Goal: Complete application form: Complete application form

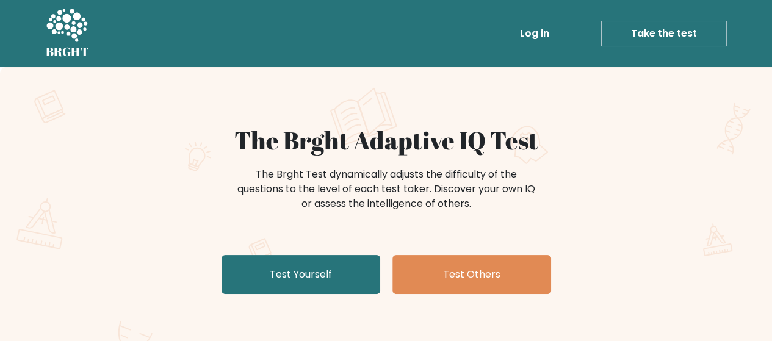
scroll to position [61, 0]
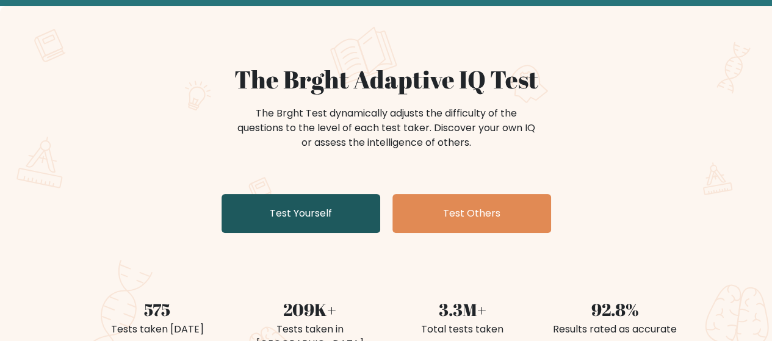
click at [326, 219] on link "Test Yourself" at bounding box center [301, 213] width 159 height 39
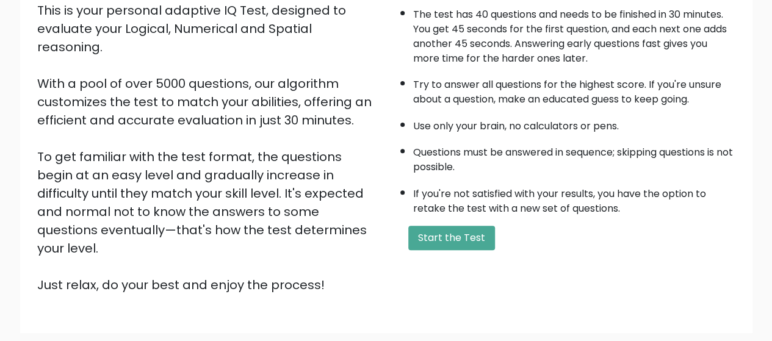
scroll to position [122, 0]
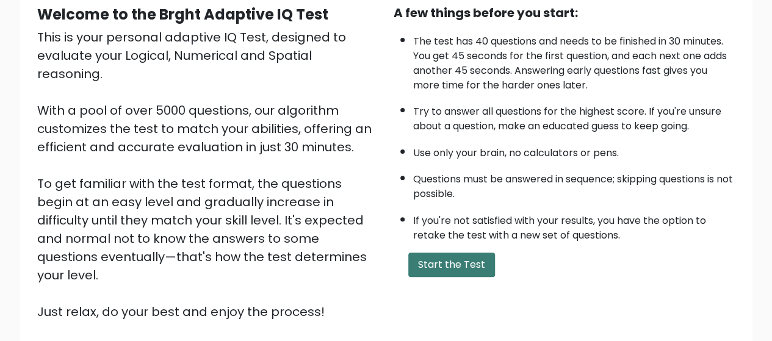
click at [463, 264] on button "Start the Test" at bounding box center [452, 265] width 87 height 24
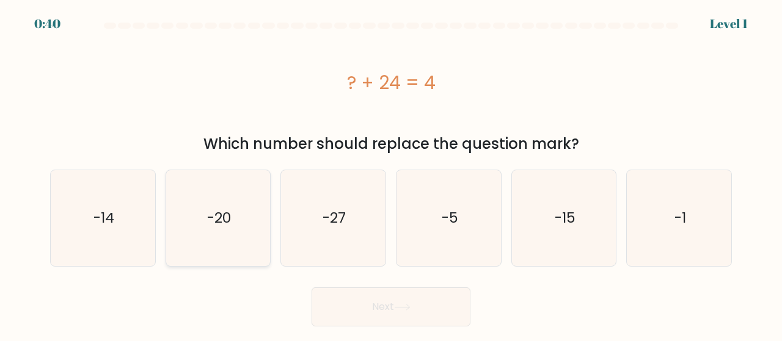
click at [238, 229] on icon "-20" at bounding box center [218, 218] width 96 height 96
click at [391, 174] on input "b. -20" at bounding box center [391, 172] width 1 height 3
radio input "true"
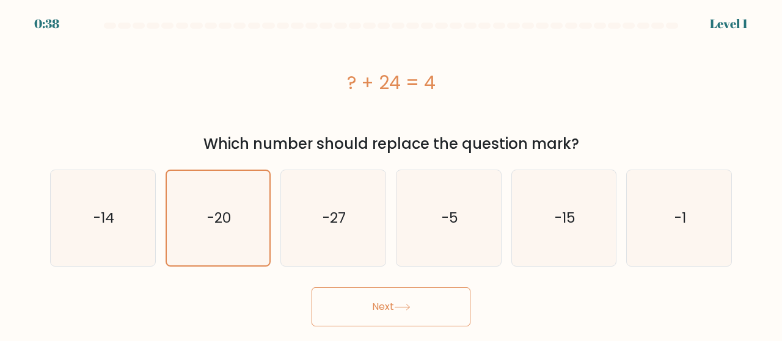
click at [412, 316] on button "Next" at bounding box center [390, 307] width 159 height 39
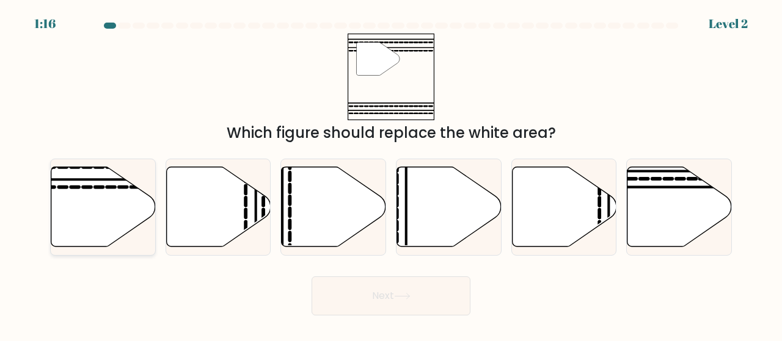
click at [89, 196] on icon at bounding box center [103, 207] width 104 height 80
click at [391, 174] on input "a." at bounding box center [391, 172] width 1 height 3
radio input "true"
click at [404, 285] on button "Next" at bounding box center [390, 296] width 159 height 39
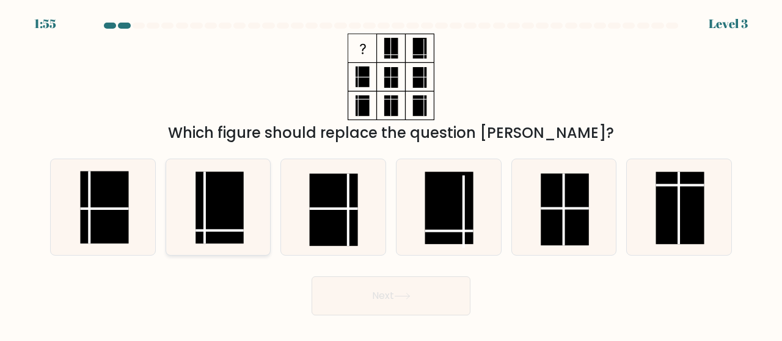
click at [211, 212] on rect at bounding box center [219, 208] width 48 height 72
click at [391, 174] on input "b." at bounding box center [391, 172] width 1 height 3
radio input "true"
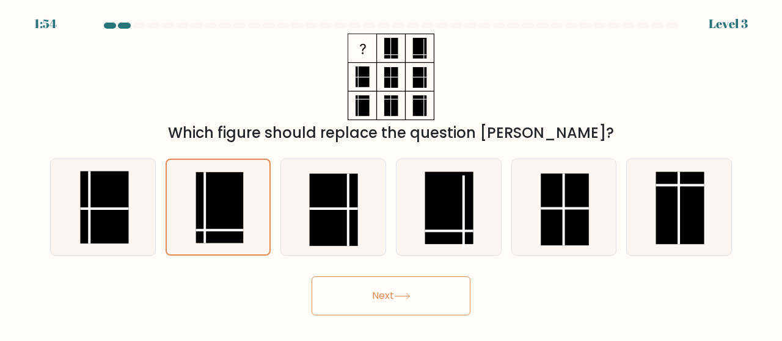
click at [392, 294] on button "Next" at bounding box center [390, 296] width 159 height 39
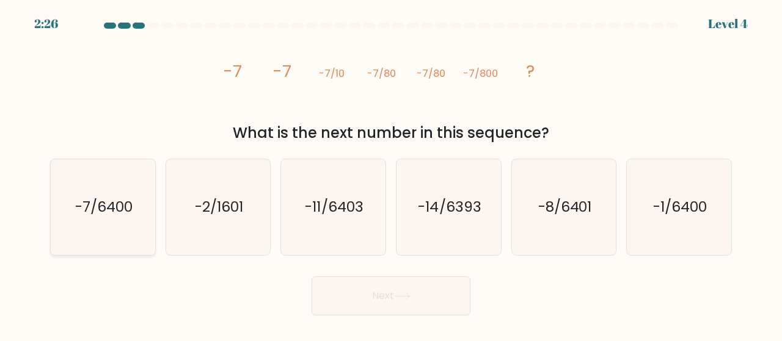
click at [112, 220] on icon "-7/6400" at bounding box center [103, 207] width 96 height 96
click at [391, 174] on input "a. -7/6400" at bounding box center [391, 172] width 1 height 3
radio input "true"
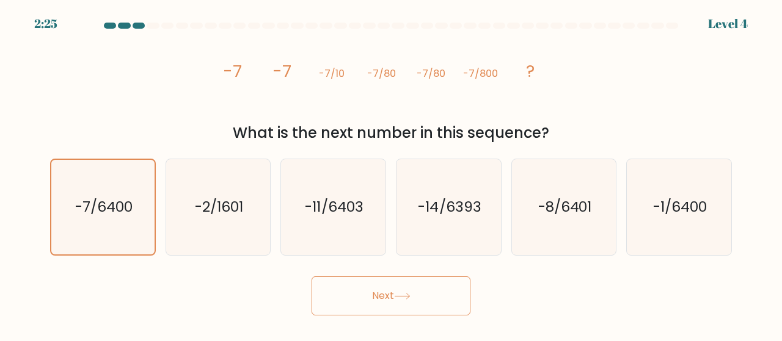
click at [346, 286] on button "Next" at bounding box center [390, 296] width 159 height 39
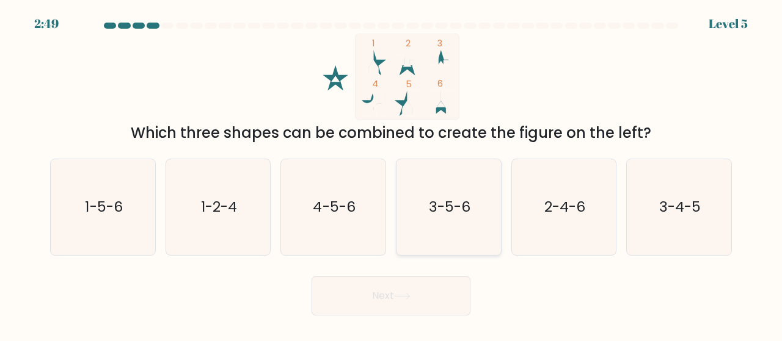
click at [476, 231] on icon "3-5-6" at bounding box center [449, 207] width 96 height 96
click at [391, 174] on input "d. 3-5-6" at bounding box center [391, 172] width 1 height 3
radio input "true"
click at [364, 300] on button "Next" at bounding box center [390, 296] width 159 height 39
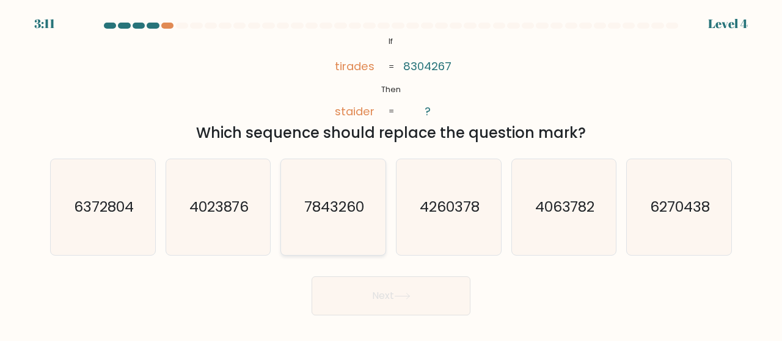
click at [340, 213] on text "7843260" at bounding box center [334, 207] width 60 height 20
click at [391, 174] on input "c. 7843260" at bounding box center [391, 172] width 1 height 3
radio input "true"
click at [377, 292] on button "Next" at bounding box center [390, 296] width 159 height 39
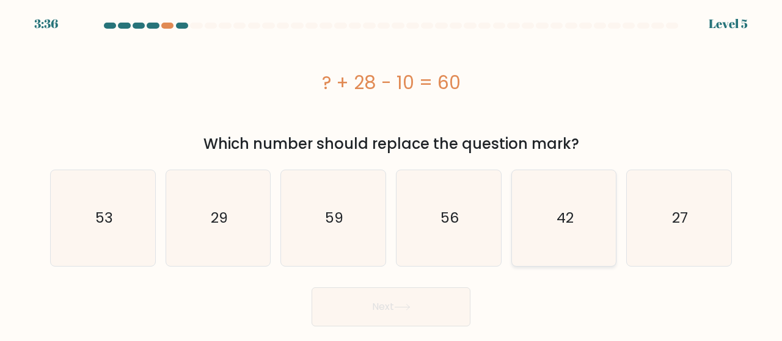
click at [572, 218] on text "42" at bounding box center [564, 218] width 17 height 20
click at [391, 174] on input "e. 42" at bounding box center [391, 172] width 1 height 3
radio input "true"
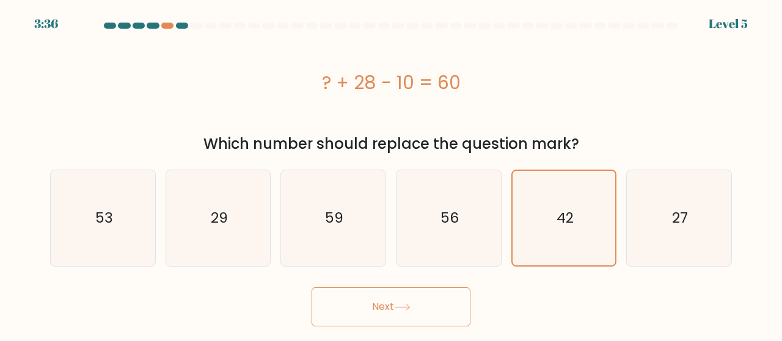
click at [399, 309] on icon at bounding box center [402, 307] width 16 height 7
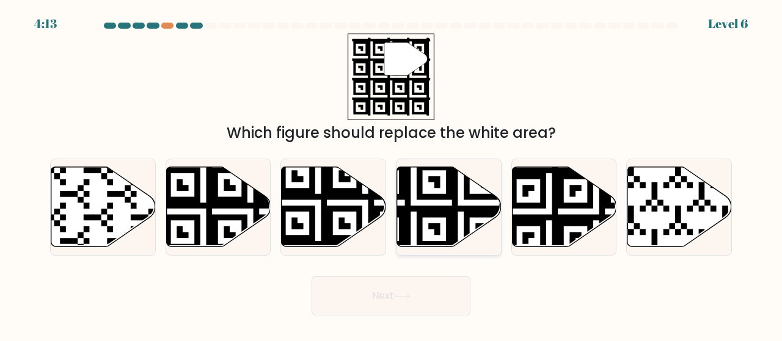
click at [427, 213] on icon at bounding box center [413, 250] width 189 height 189
click at [391, 174] on input "d." at bounding box center [391, 172] width 1 height 3
radio input "true"
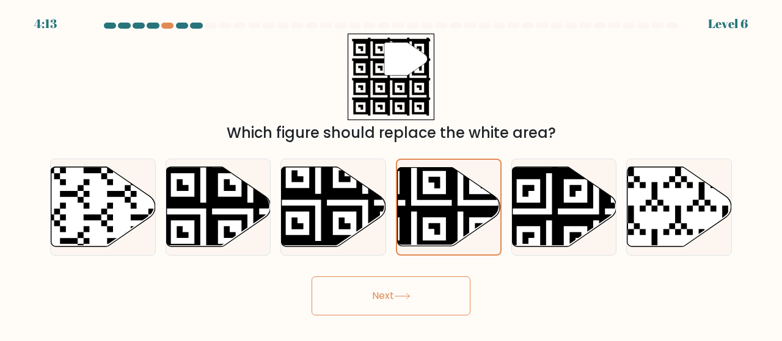
click at [427, 303] on button "Next" at bounding box center [390, 296] width 159 height 39
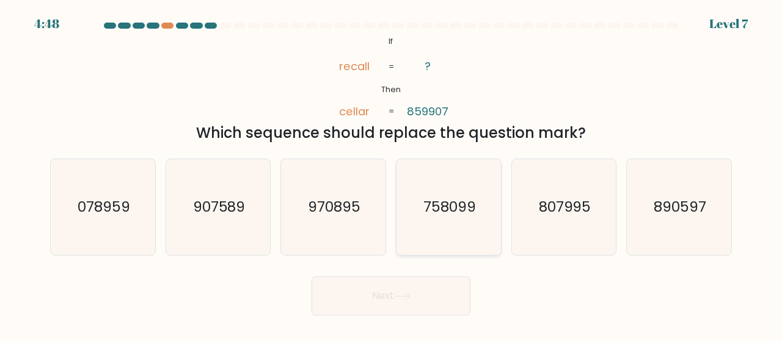
click at [428, 215] on text "758099" at bounding box center [449, 207] width 53 height 20
click at [391, 174] on input "d. 758099" at bounding box center [391, 172] width 1 height 3
radio input "true"
click at [375, 289] on button "Next" at bounding box center [390, 296] width 159 height 39
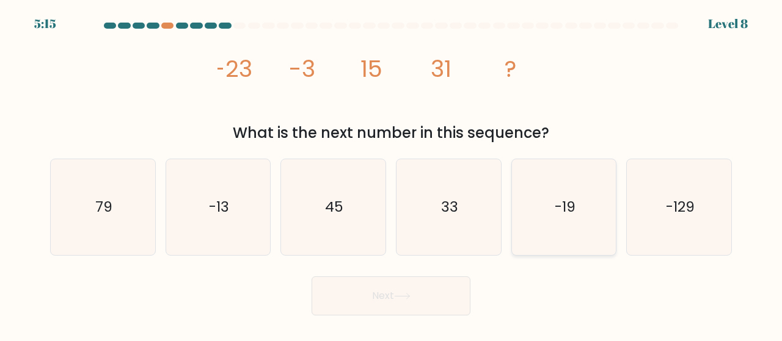
click at [562, 222] on icon "-19" at bounding box center [564, 207] width 96 height 96
click at [391, 174] on input "e. -19" at bounding box center [391, 172] width 1 height 3
radio input "true"
click at [401, 288] on button "Next" at bounding box center [390, 296] width 159 height 39
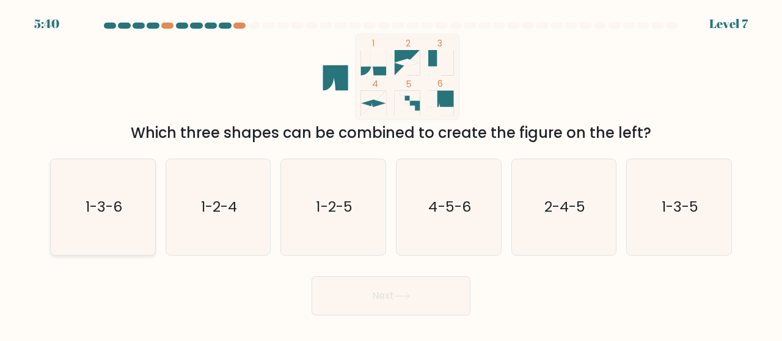
click at [134, 216] on icon "1-3-6" at bounding box center [103, 207] width 96 height 96
click at [391, 174] on input "a. 1-3-6" at bounding box center [391, 172] width 1 height 3
radio input "true"
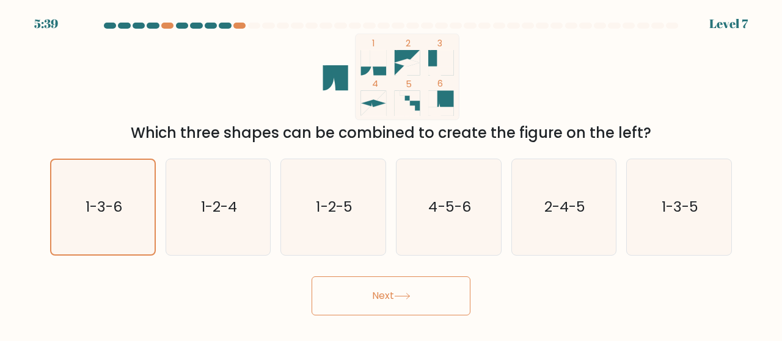
click at [402, 307] on button "Next" at bounding box center [390, 296] width 159 height 39
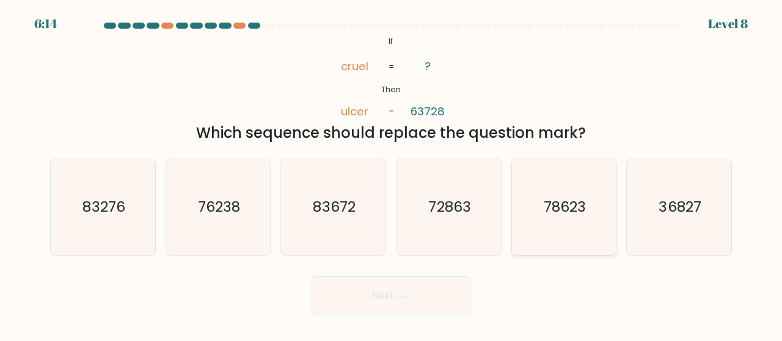
click at [610, 217] on icon "78623" at bounding box center [564, 207] width 96 height 96
click at [391, 174] on input "e. 78623" at bounding box center [391, 172] width 1 height 3
radio input "true"
click at [351, 328] on body "6:13 Level 8 If" at bounding box center [391, 170] width 782 height 341
click at [382, 295] on button "Next" at bounding box center [390, 296] width 159 height 39
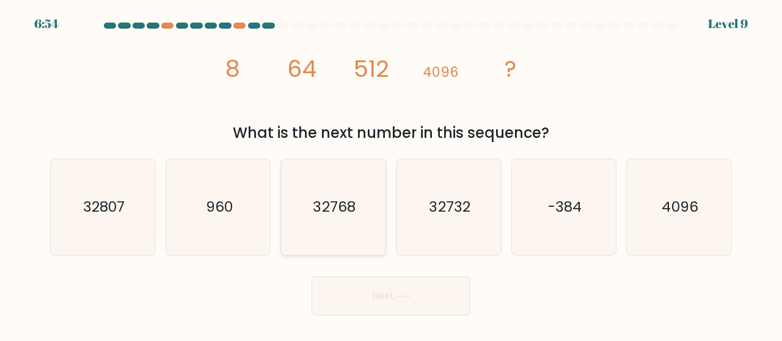
click at [335, 239] on icon "32768" at bounding box center [333, 207] width 96 height 96
click at [391, 174] on input "c. 32768" at bounding box center [391, 172] width 1 height 3
radio input "true"
click at [378, 285] on button "Next" at bounding box center [390, 296] width 159 height 39
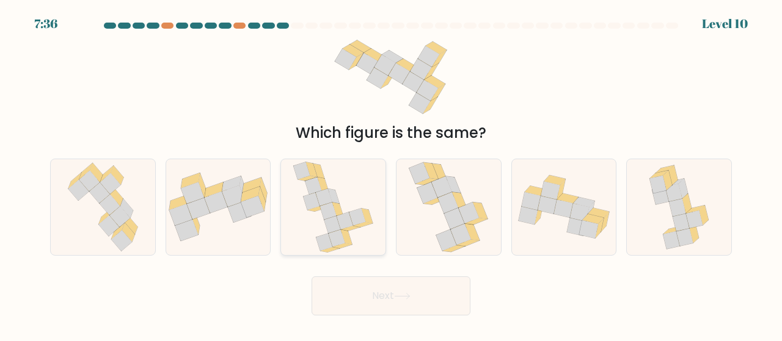
click at [360, 212] on icon at bounding box center [357, 217] width 16 height 17
click at [391, 174] on input "c." at bounding box center [391, 172] width 1 height 3
radio input "true"
click at [353, 298] on button "Next" at bounding box center [390, 296] width 159 height 39
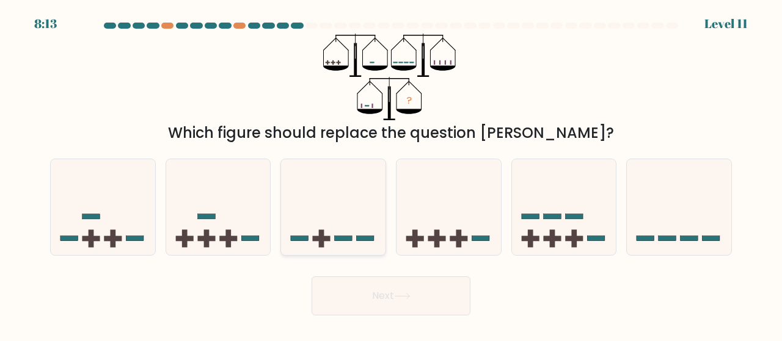
click at [307, 236] on rect at bounding box center [300, 238] width 18 height 5
click at [391, 174] on input "c." at bounding box center [391, 172] width 1 height 3
radio input "true"
click at [669, 220] on icon at bounding box center [678, 207] width 104 height 86
click at [391, 174] on input "f." at bounding box center [391, 172] width 1 height 3
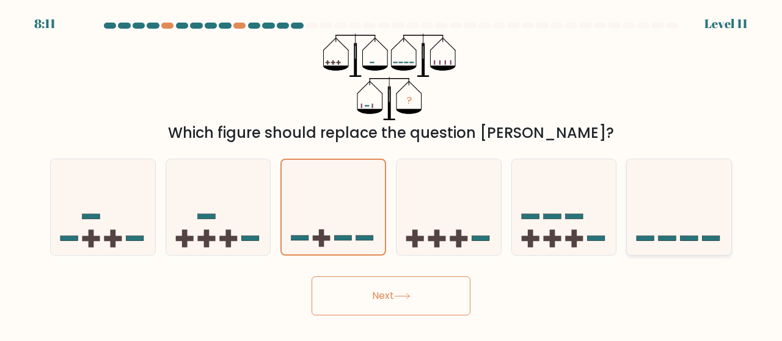
radio input "true"
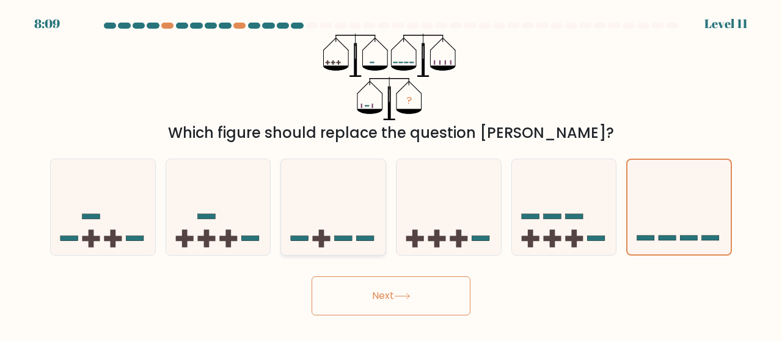
click at [358, 223] on icon at bounding box center [333, 207] width 104 height 86
click at [391, 174] on input "c." at bounding box center [391, 172] width 1 height 3
radio input "true"
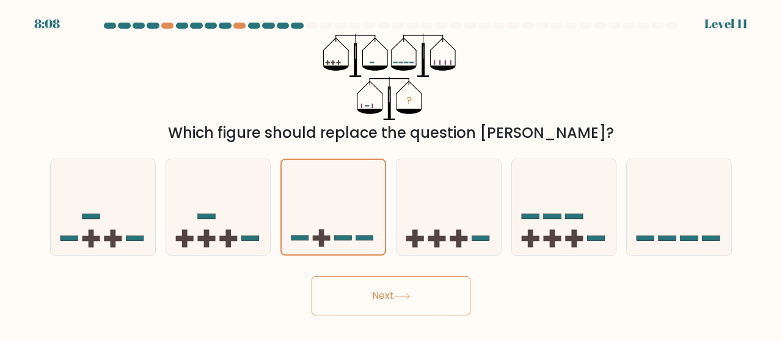
click at [399, 288] on button "Next" at bounding box center [390, 296] width 159 height 39
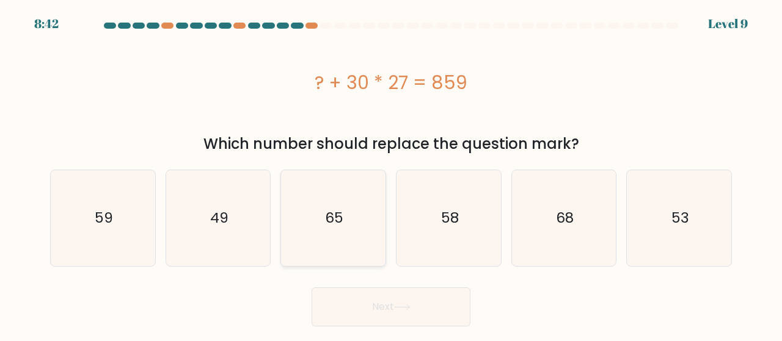
click at [333, 227] on text "65" at bounding box center [334, 218] width 18 height 20
click at [391, 174] on input "c. 65" at bounding box center [391, 172] width 1 height 3
radio input "true"
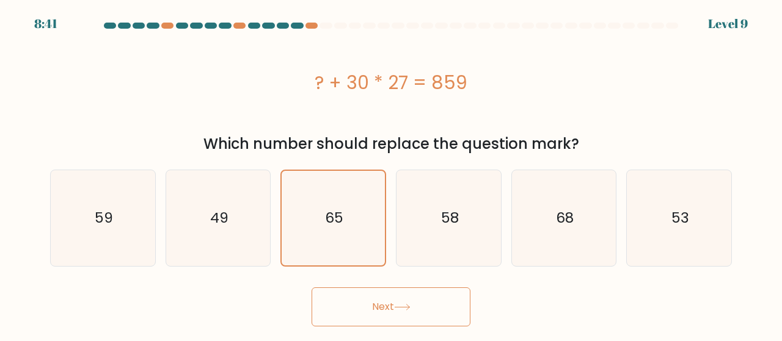
click at [378, 312] on button "Next" at bounding box center [390, 307] width 159 height 39
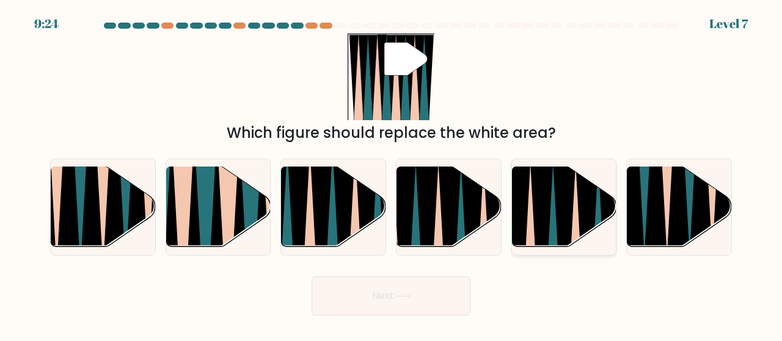
click at [583, 228] on icon at bounding box center [587, 251] width 24 height 209
click at [391, 174] on input "e." at bounding box center [391, 172] width 1 height 3
radio input "true"
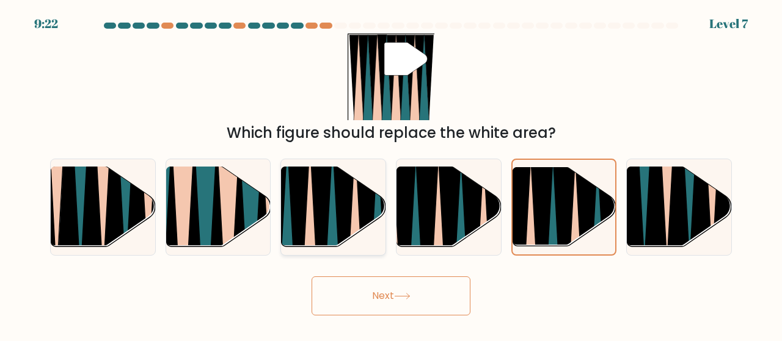
click at [327, 202] on icon at bounding box center [321, 253] width 23 height 208
click at [391, 174] on input "c." at bounding box center [391, 172] width 1 height 3
radio input "true"
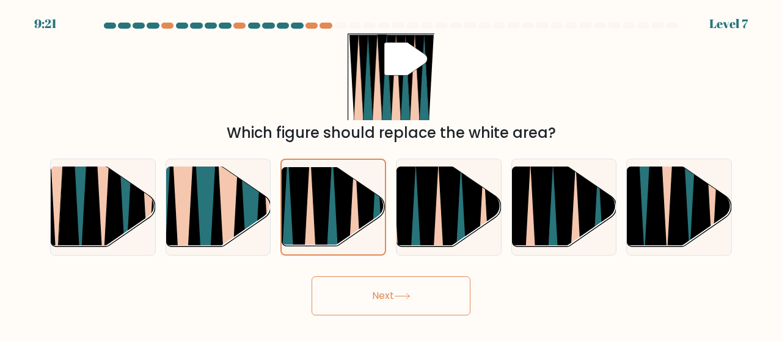
click at [394, 298] on button "Next" at bounding box center [390, 296] width 159 height 39
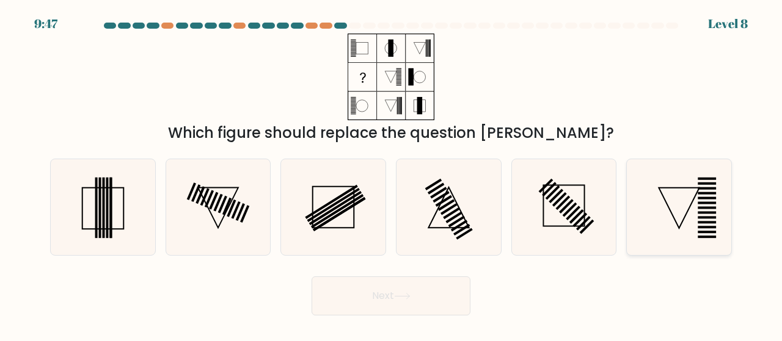
click at [679, 213] on icon at bounding box center [679, 207] width 96 height 96
click at [391, 174] on input "f." at bounding box center [391, 172] width 1 height 3
radio input "true"
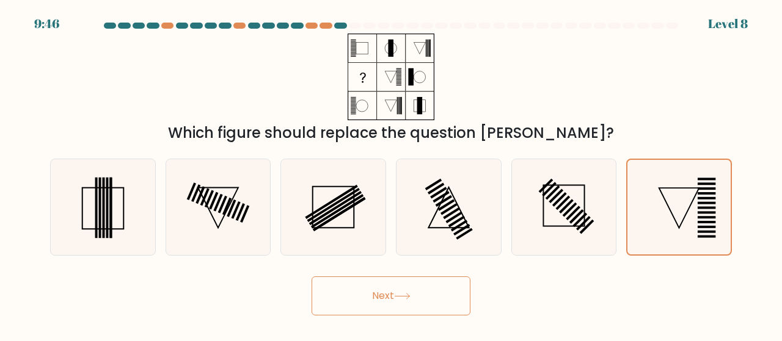
click at [420, 288] on button "Next" at bounding box center [390, 296] width 159 height 39
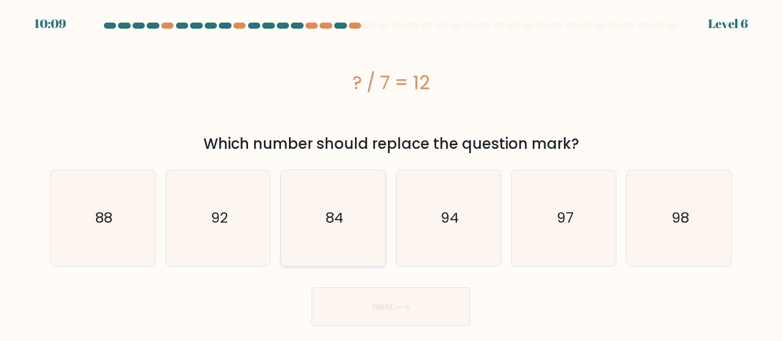
click at [317, 208] on icon "84" at bounding box center [333, 218] width 96 height 96
click at [391, 174] on input "c. 84" at bounding box center [391, 172] width 1 height 3
radio input "true"
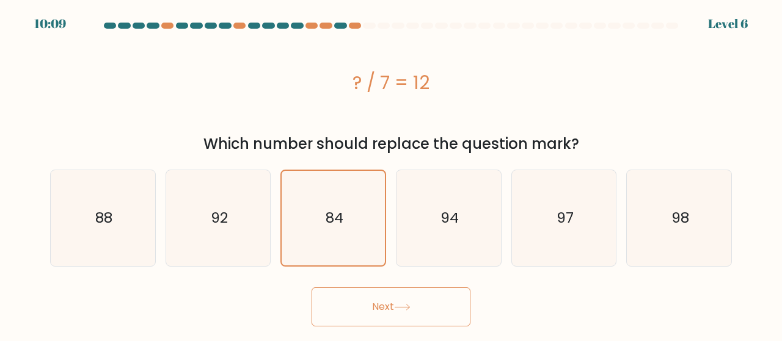
click at [354, 295] on button "Next" at bounding box center [390, 307] width 159 height 39
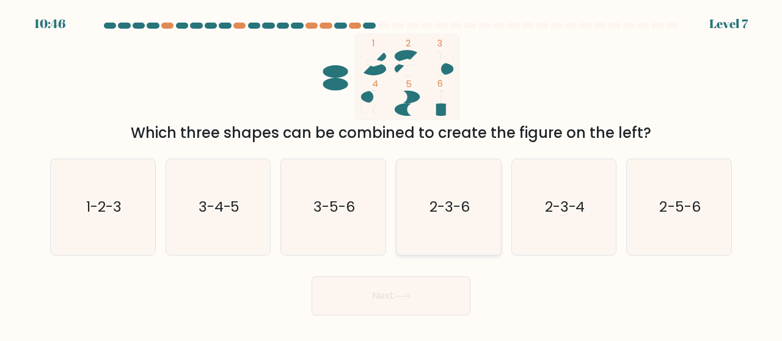
click at [443, 223] on icon "2-3-6" at bounding box center [449, 207] width 96 height 96
click at [391, 174] on input "d. 2-3-6" at bounding box center [391, 172] width 1 height 3
radio input "true"
click at [408, 300] on icon at bounding box center [402, 296] width 16 height 7
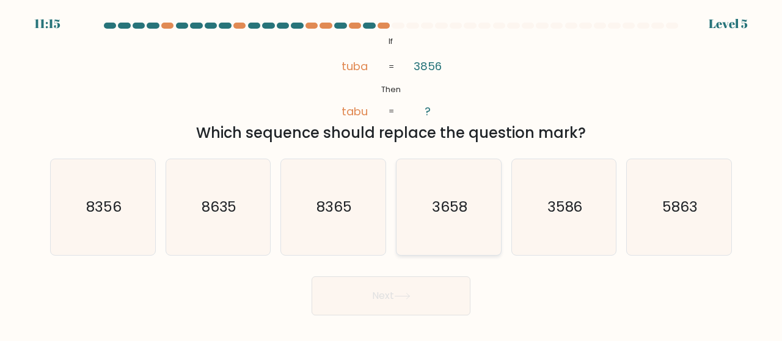
click at [443, 218] on icon "3658" at bounding box center [449, 207] width 96 height 96
click at [391, 174] on input "d. 3658" at bounding box center [391, 172] width 1 height 3
radio input "true"
click at [383, 281] on button "Next" at bounding box center [390, 296] width 159 height 39
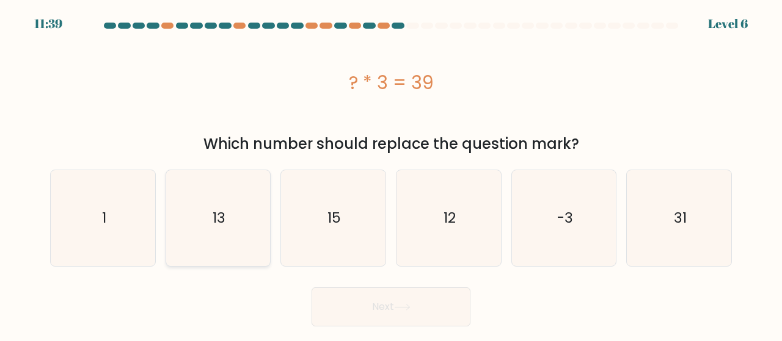
click at [224, 261] on icon "13" at bounding box center [218, 218] width 96 height 96
click at [391, 174] on input "b. 13" at bounding box center [391, 172] width 1 height 3
radio input "true"
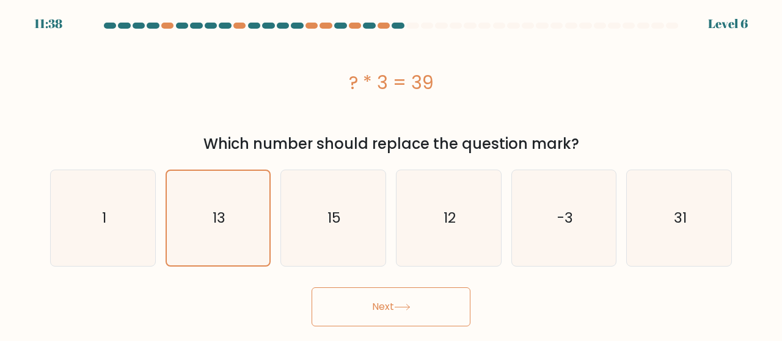
click at [438, 301] on button "Next" at bounding box center [390, 307] width 159 height 39
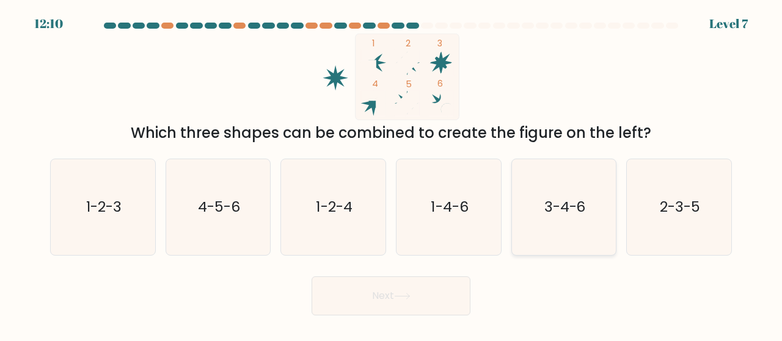
click at [572, 221] on icon "3-4-6" at bounding box center [564, 207] width 96 height 96
click at [391, 174] on input "e. 3-4-6" at bounding box center [391, 172] width 1 height 3
radio input "true"
click at [419, 303] on button "Next" at bounding box center [390, 296] width 159 height 39
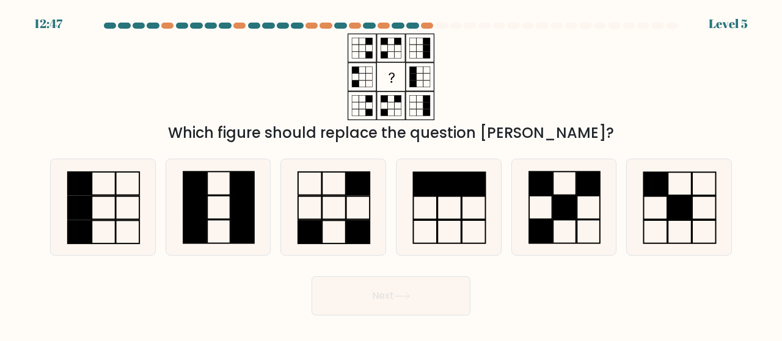
click at [416, 25] on div at bounding box center [412, 26] width 12 height 6
click at [381, 27] on div at bounding box center [383, 26] width 12 height 6
click at [564, 226] on icon at bounding box center [564, 207] width 96 height 96
click at [391, 174] on input "e." at bounding box center [391, 172] width 1 height 3
radio input "true"
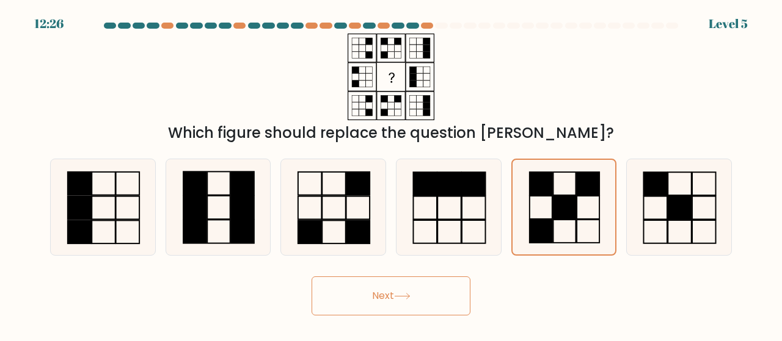
click at [396, 281] on button "Next" at bounding box center [390, 296] width 159 height 39
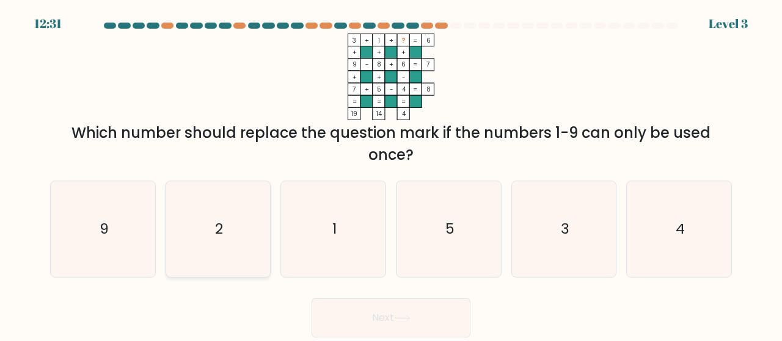
click at [222, 205] on icon "2" at bounding box center [218, 229] width 96 height 96
click at [391, 174] on input "b. 2" at bounding box center [391, 172] width 1 height 3
radio input "true"
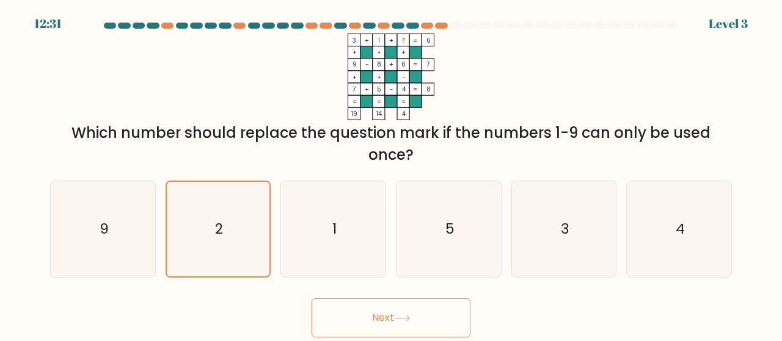
click at [386, 308] on button "Next" at bounding box center [390, 318] width 159 height 39
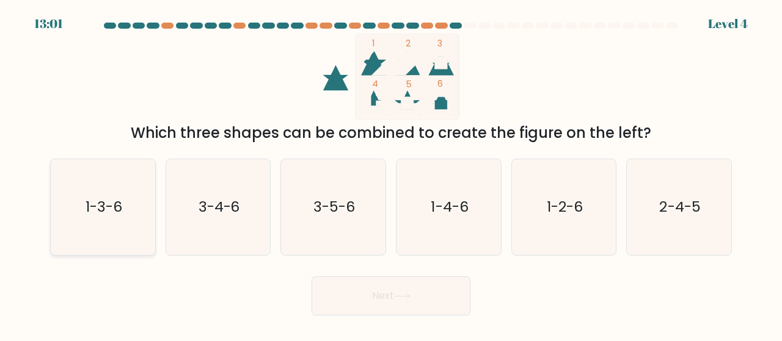
click at [114, 203] on text "1-3-6" at bounding box center [103, 207] width 37 height 20
click at [391, 174] on input "a. 1-3-6" at bounding box center [391, 172] width 1 height 3
radio input "true"
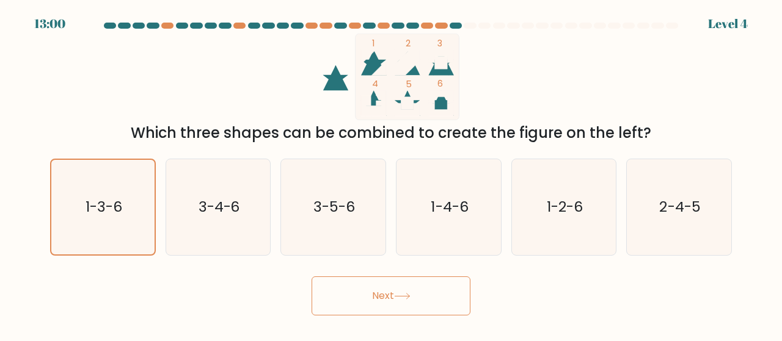
click at [371, 286] on button "Next" at bounding box center [390, 296] width 159 height 39
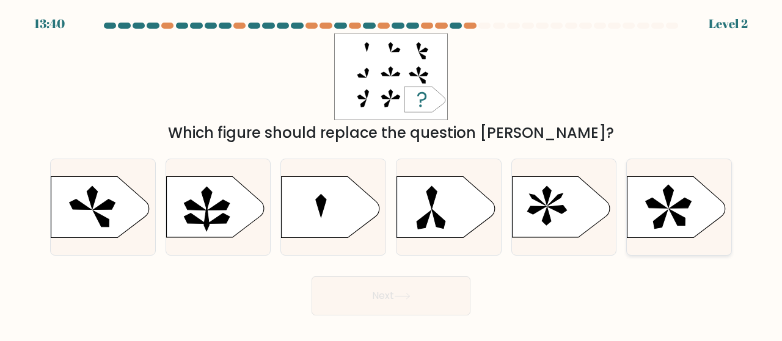
click at [652, 200] on icon at bounding box center [655, 203] width 21 height 10
click at [391, 174] on input "f." at bounding box center [391, 172] width 1 height 3
radio input "true"
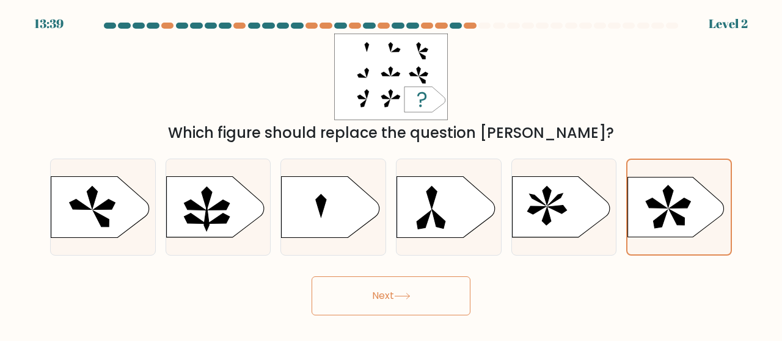
click at [427, 303] on button "Next" at bounding box center [390, 296] width 159 height 39
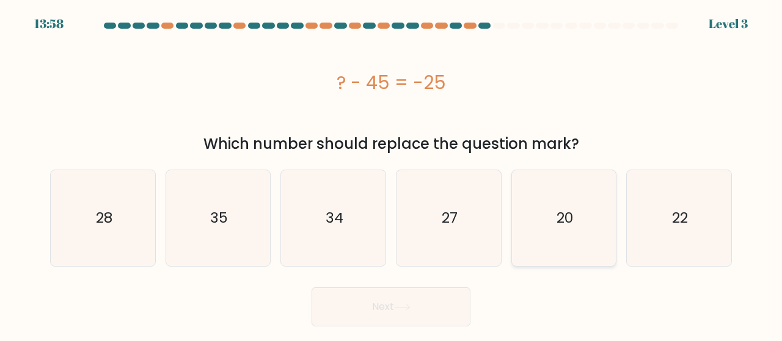
click at [564, 200] on icon "20" at bounding box center [564, 218] width 96 height 96
click at [391, 174] on input "e. 20" at bounding box center [391, 172] width 1 height 3
radio input "true"
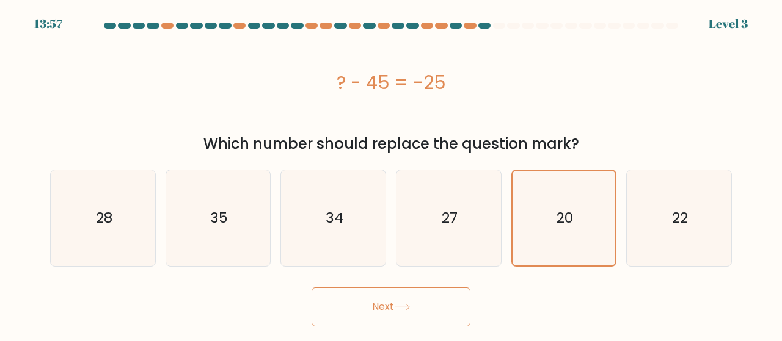
click at [371, 313] on button "Next" at bounding box center [390, 307] width 159 height 39
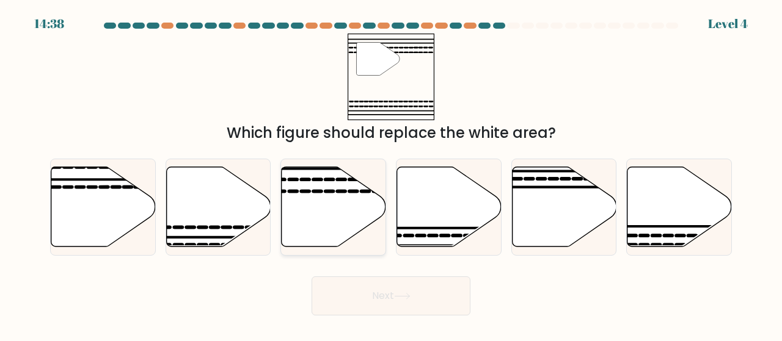
click at [328, 206] on icon at bounding box center [333, 207] width 104 height 80
click at [391, 174] on input "c." at bounding box center [391, 172] width 1 height 3
radio input "true"
click at [366, 299] on button "Next" at bounding box center [390, 296] width 159 height 39
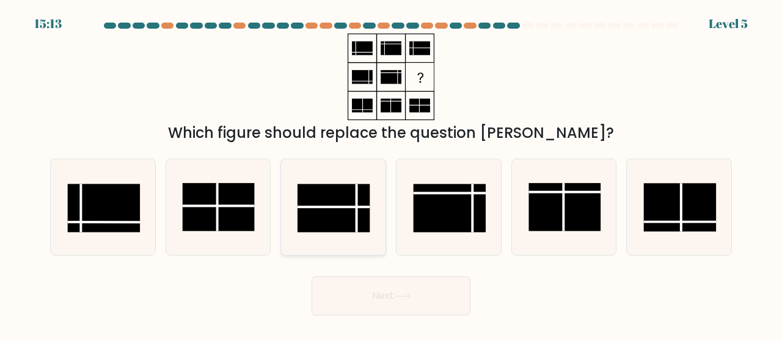
click at [350, 211] on rect at bounding box center [333, 208] width 72 height 48
click at [391, 174] on input "c." at bounding box center [391, 172] width 1 height 3
radio input "true"
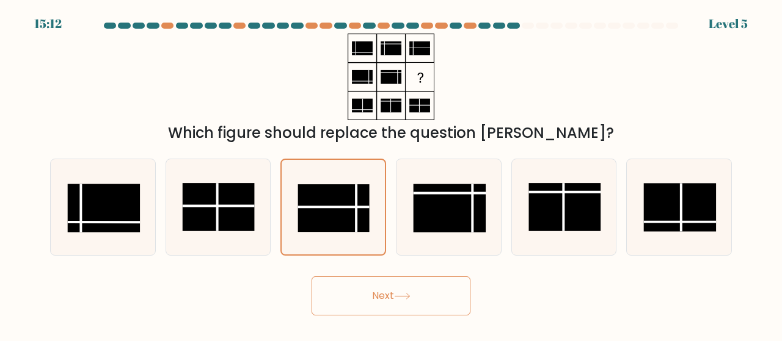
click at [372, 292] on button "Next" at bounding box center [390, 296] width 159 height 39
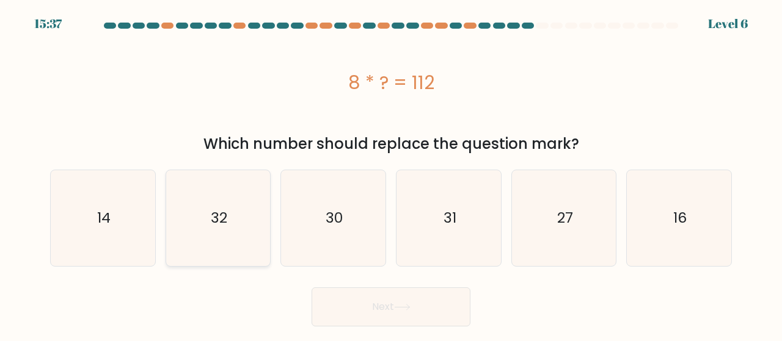
drag, startPoint x: 79, startPoint y: 226, endPoint x: 177, endPoint y: 261, distance: 103.9
click at [79, 227] on icon "14" at bounding box center [103, 218] width 96 height 96
click at [391, 174] on input "a. 14" at bounding box center [391, 172] width 1 height 3
radio input "true"
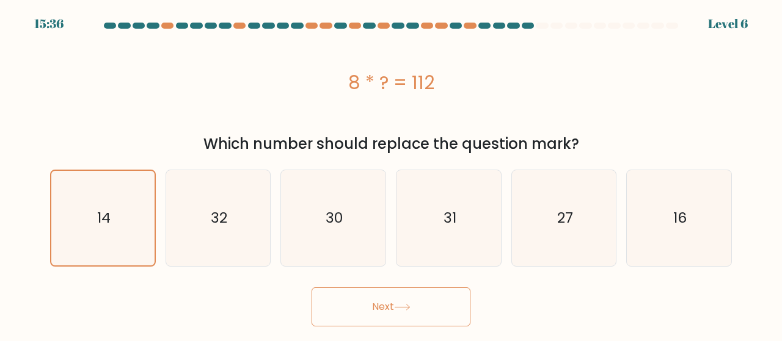
click at [425, 313] on button "Next" at bounding box center [390, 307] width 159 height 39
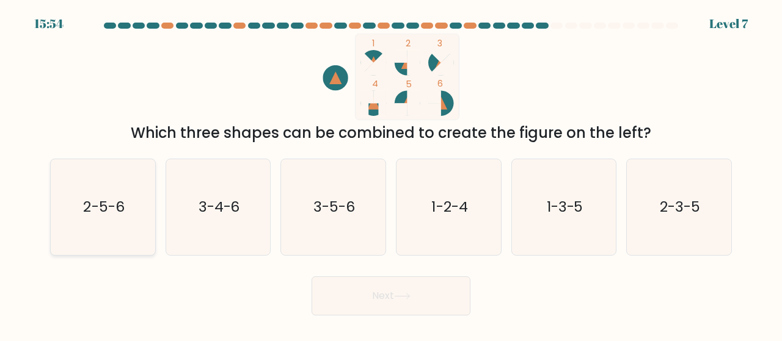
click at [111, 220] on icon "2-5-6" at bounding box center [103, 207] width 96 height 96
click at [391, 174] on input "a. 2-5-6" at bounding box center [391, 172] width 1 height 3
radio input "true"
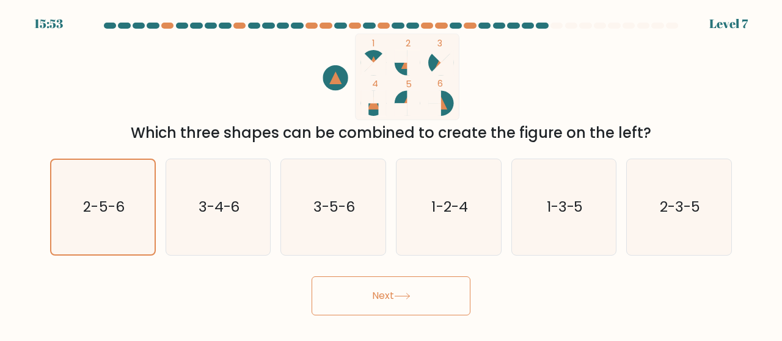
click at [384, 296] on button "Next" at bounding box center [390, 296] width 159 height 39
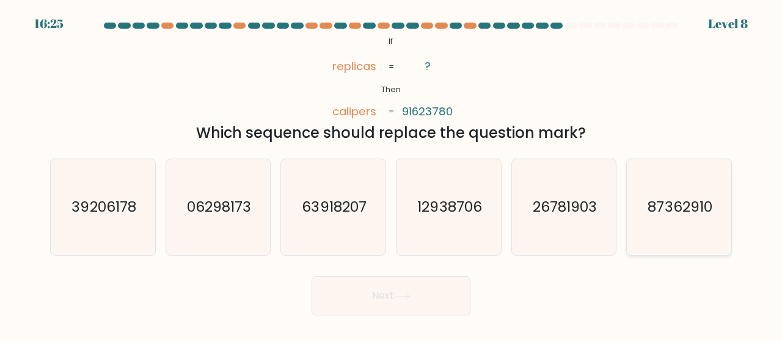
click at [678, 218] on icon "87362910" at bounding box center [679, 207] width 96 height 96
click at [391, 174] on input "f. 87362910" at bounding box center [391, 172] width 1 height 3
radio input "true"
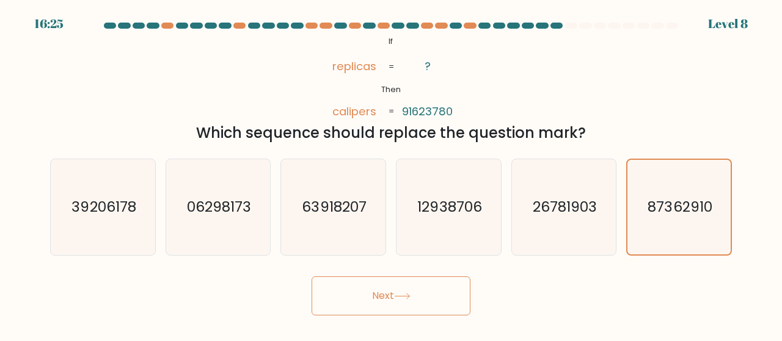
click at [354, 308] on button "Next" at bounding box center [390, 296] width 159 height 39
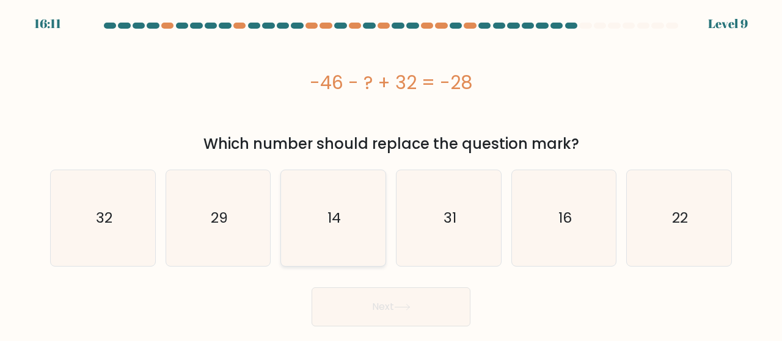
click at [335, 229] on icon "14" at bounding box center [333, 218] width 96 height 96
click at [391, 174] on input "c. 14" at bounding box center [391, 172] width 1 height 3
radio input "true"
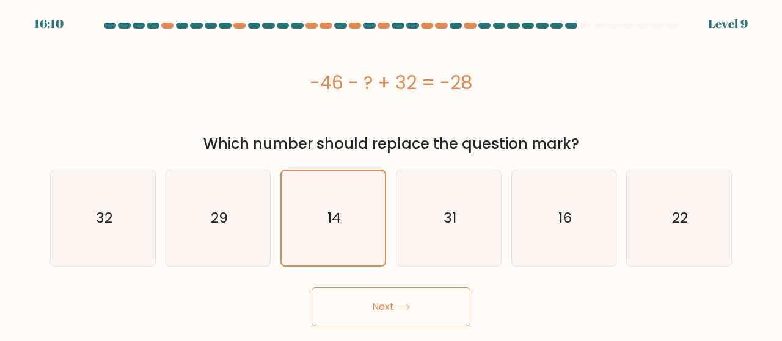
click at [396, 312] on button "Next" at bounding box center [390, 307] width 159 height 39
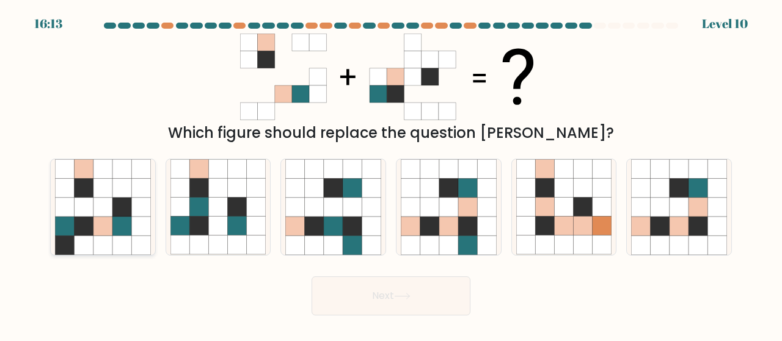
click at [114, 223] on icon at bounding box center [121, 226] width 19 height 19
click at [391, 174] on input "a." at bounding box center [391, 172] width 1 height 3
radio input "true"
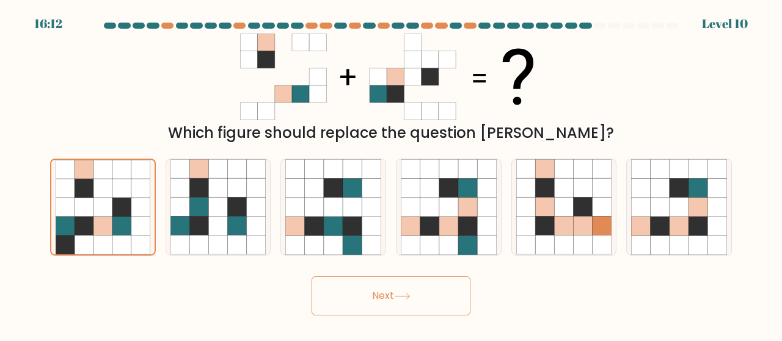
click at [418, 288] on button "Next" at bounding box center [390, 296] width 159 height 39
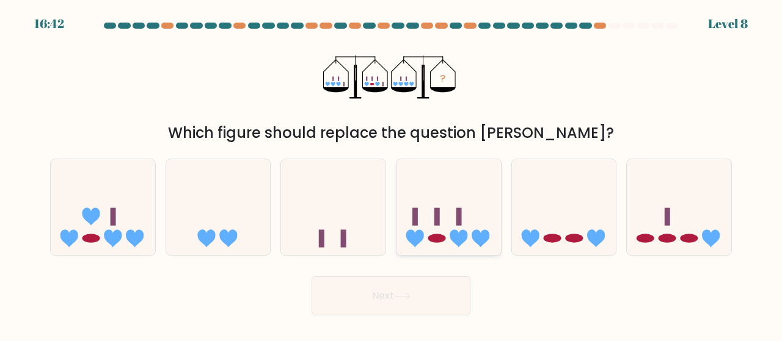
click at [446, 230] on icon at bounding box center [448, 207] width 104 height 86
click at [391, 174] on input "d." at bounding box center [391, 172] width 1 height 3
radio input "true"
click at [415, 308] on button "Next" at bounding box center [390, 296] width 159 height 39
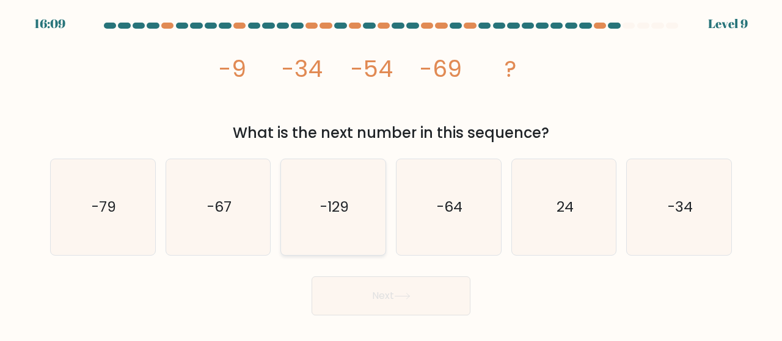
click at [344, 228] on icon "-129" at bounding box center [333, 207] width 96 height 96
click at [391, 174] on input "c. -129" at bounding box center [391, 172] width 1 height 3
radio input "true"
click at [387, 311] on button "Next" at bounding box center [390, 296] width 159 height 39
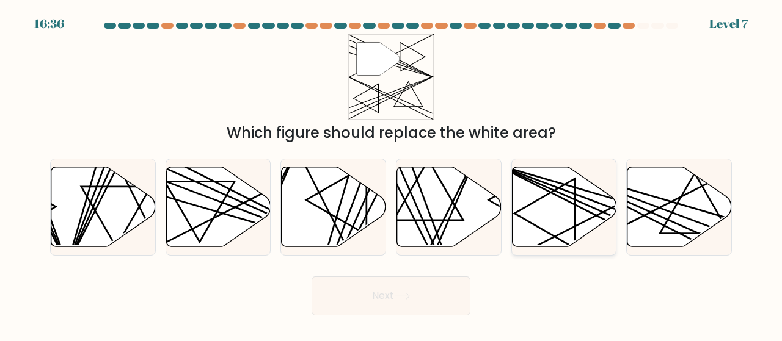
click at [578, 216] on icon at bounding box center [564, 207] width 104 height 80
click at [391, 174] on input "e." at bounding box center [391, 172] width 1 height 3
radio input "true"
click at [419, 283] on button "Next" at bounding box center [390, 296] width 159 height 39
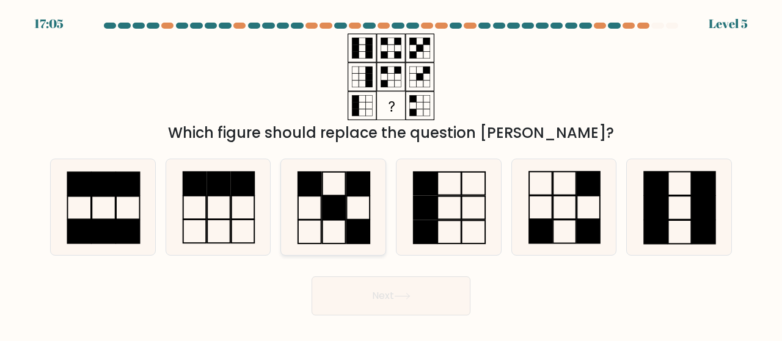
click at [333, 195] on rect at bounding box center [333, 183] width 23 height 23
click at [391, 174] on input "c." at bounding box center [391, 172] width 1 height 3
radio input "true"
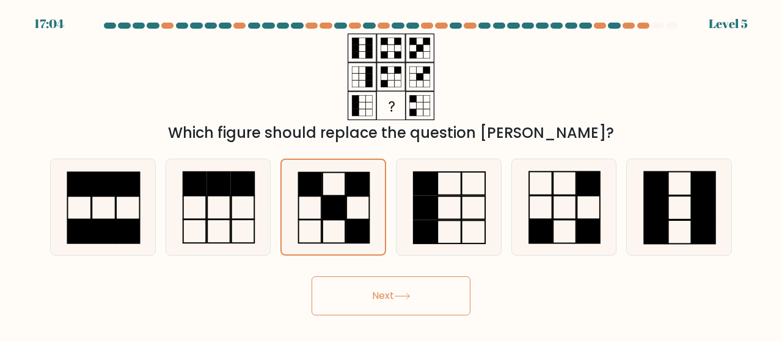
click at [383, 285] on button "Next" at bounding box center [390, 296] width 159 height 39
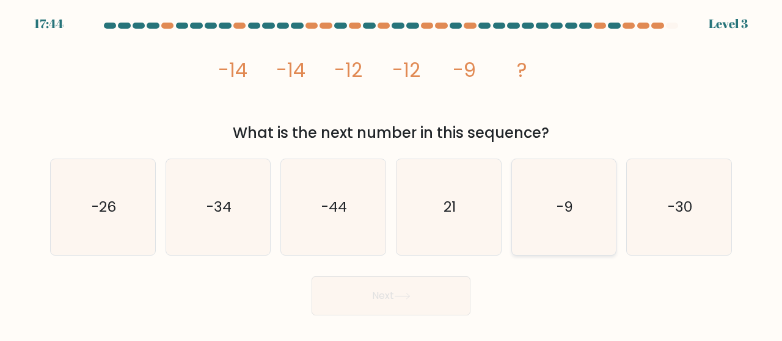
drag, startPoint x: 594, startPoint y: 219, endPoint x: 514, endPoint y: 249, distance: 84.6
click at [594, 219] on icon "-9" at bounding box center [564, 207] width 96 height 96
click at [391, 174] on input "e. -9" at bounding box center [391, 172] width 1 height 3
radio input "true"
click at [425, 289] on button "Next" at bounding box center [390, 296] width 159 height 39
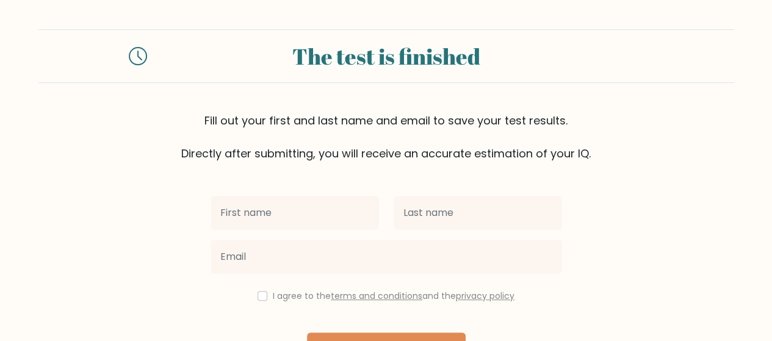
click at [296, 211] on input "text" at bounding box center [295, 213] width 169 height 34
type input "[PERSON_NAME]"
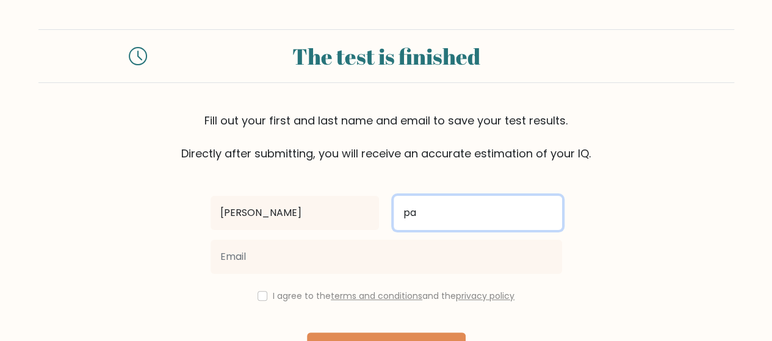
type input "[PERSON_NAME]"
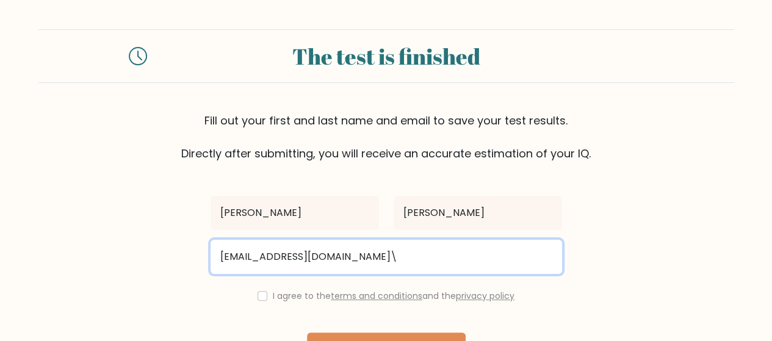
type input "pattyjuliane074@gmail.com"
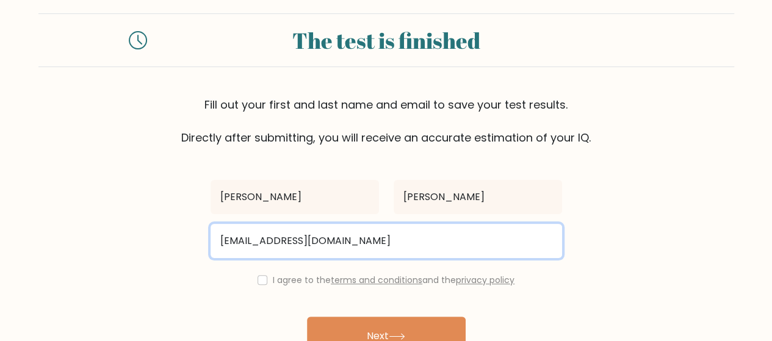
scroll to position [61, 0]
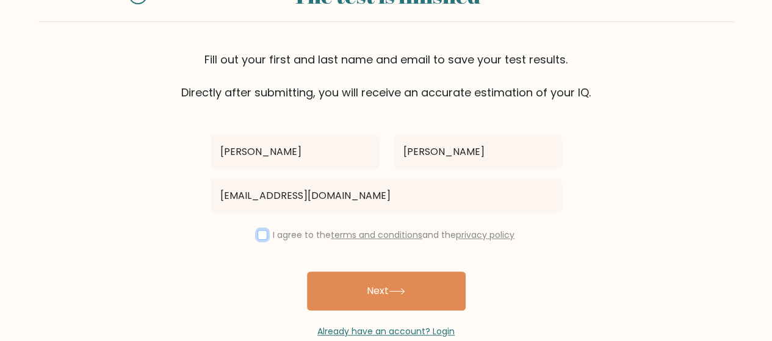
click at [264, 233] on input "checkbox" at bounding box center [263, 235] width 10 height 10
checkbox input "true"
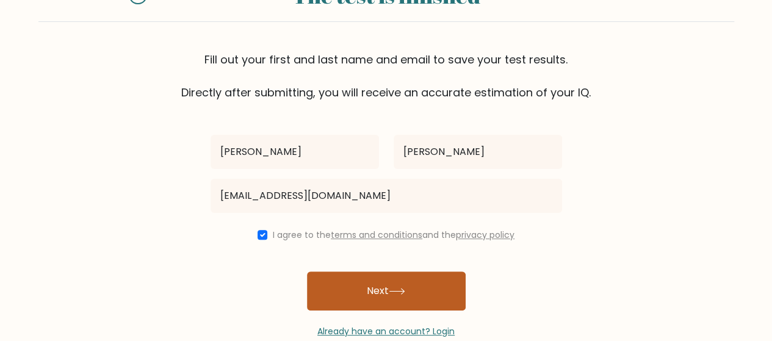
click at [372, 273] on button "Next" at bounding box center [386, 291] width 159 height 39
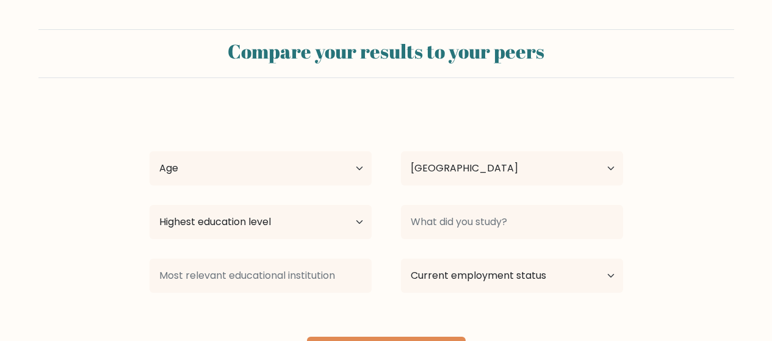
select select "PH"
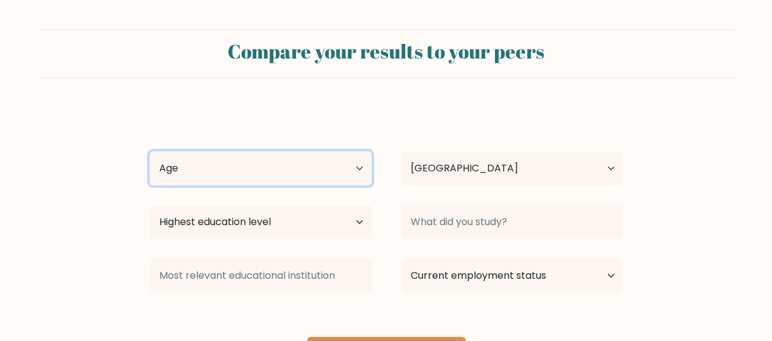
click at [346, 168] on select "Age Under [DEMOGRAPHIC_DATA] [DEMOGRAPHIC_DATA] [DEMOGRAPHIC_DATA] [DEMOGRAPHIC…" at bounding box center [261, 168] width 222 height 34
select select "18_24"
click at [150, 151] on select "Age Under [DEMOGRAPHIC_DATA] [DEMOGRAPHIC_DATA] [DEMOGRAPHIC_DATA] [DEMOGRAPHIC…" at bounding box center [261, 168] width 222 height 34
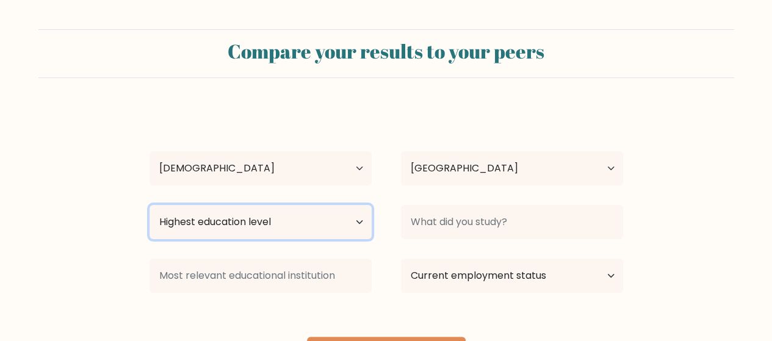
click at [284, 225] on select "Highest education level No schooling Primary Lower Secondary Upper Secondary Oc…" at bounding box center [261, 222] width 222 height 34
select select "bachelors_degree"
click at [150, 205] on select "Highest education level No schooling Primary Lower Secondary Upper Secondary Oc…" at bounding box center [261, 222] width 222 height 34
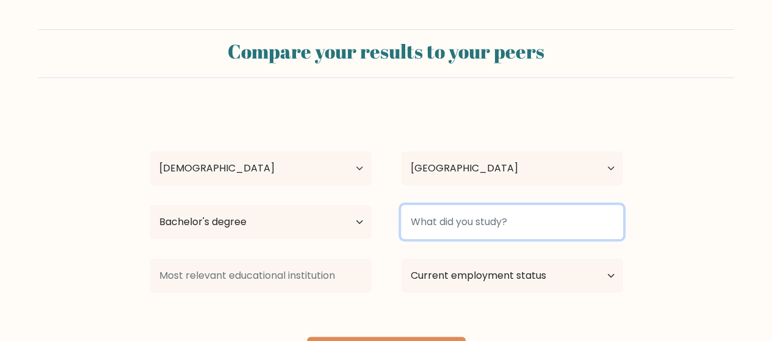
click at [452, 224] on input at bounding box center [512, 222] width 222 height 34
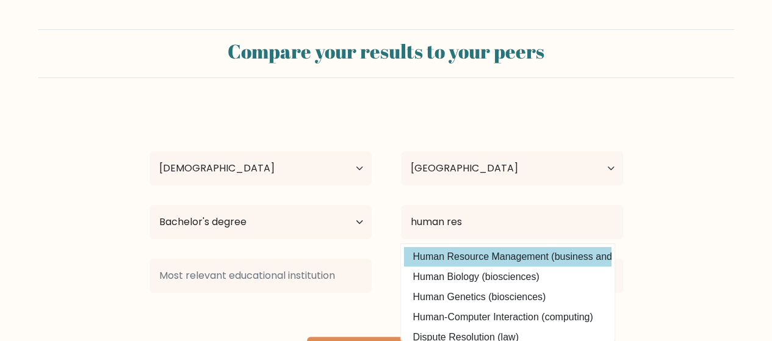
click at [445, 260] on option "Human Resource Management (business and management)" at bounding box center [508, 257] width 208 height 20
type input "Human Resource Management"
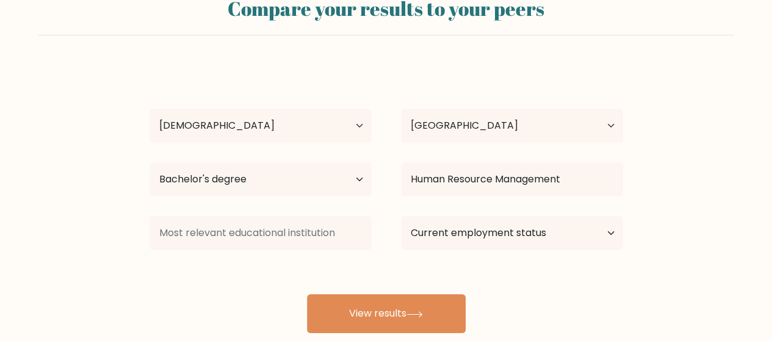
scroll to position [61, 0]
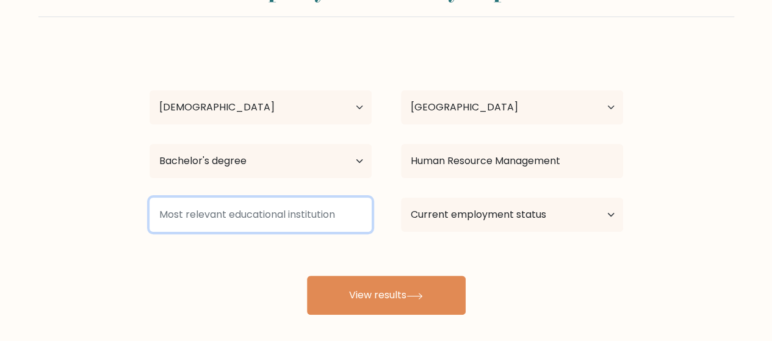
click at [293, 215] on input at bounding box center [261, 215] width 222 height 34
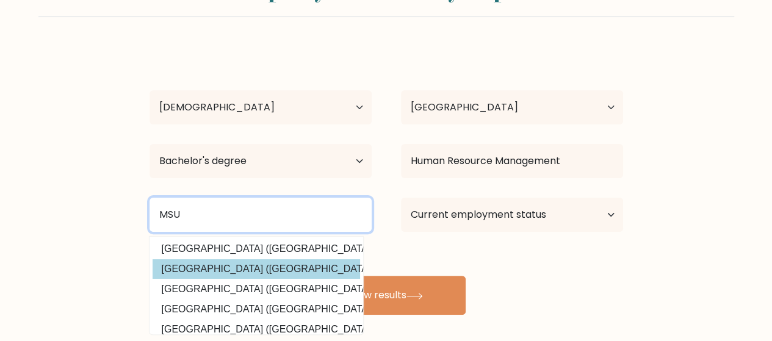
scroll to position [119, 0]
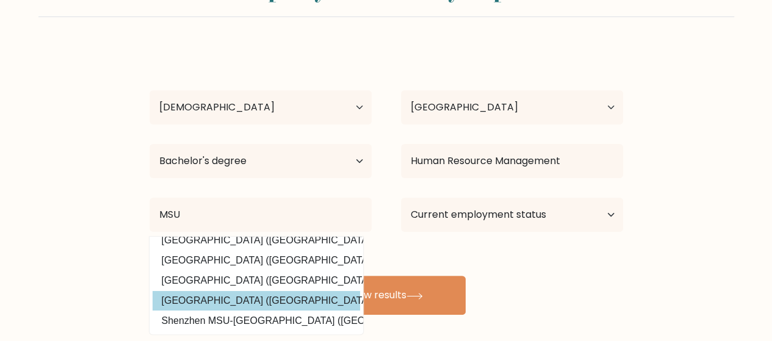
click at [252, 299] on option "Mindanao State University (Philippines)" at bounding box center [257, 301] width 208 height 20
type input "[GEOGRAPHIC_DATA]"
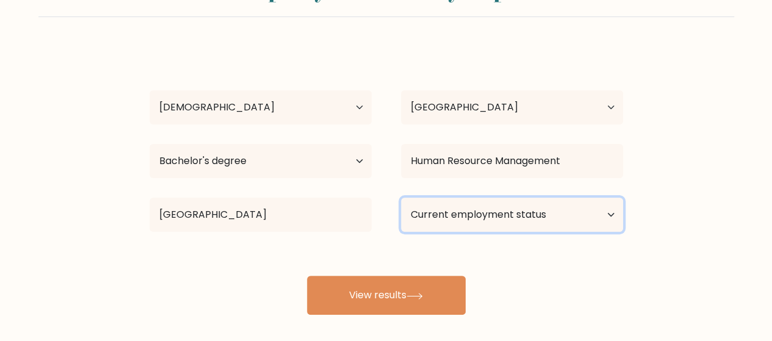
click at [460, 222] on select "Current employment status Employed Student Retired Other / prefer not to answer" at bounding box center [512, 215] width 222 height 34
select select "employed"
click at [401, 198] on select "Current employment status Employed Student Retired Other / prefer not to answer" at bounding box center [512, 215] width 222 height 34
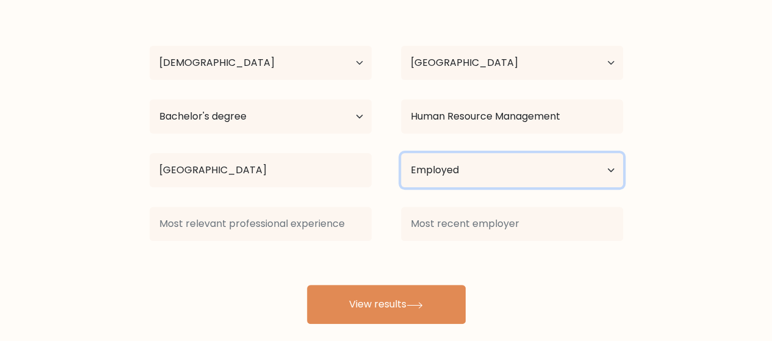
scroll to position [121, 0]
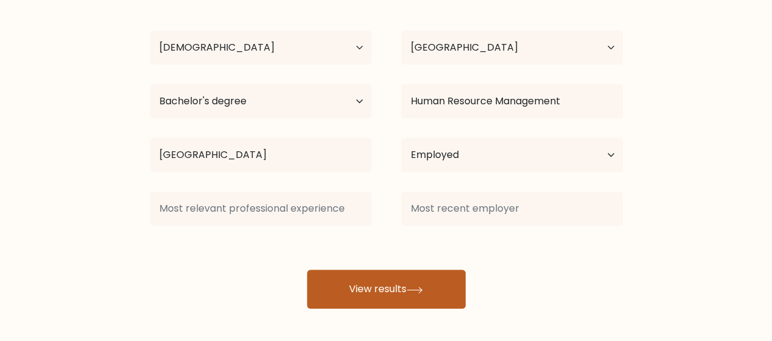
click at [425, 293] on button "View results" at bounding box center [386, 289] width 159 height 39
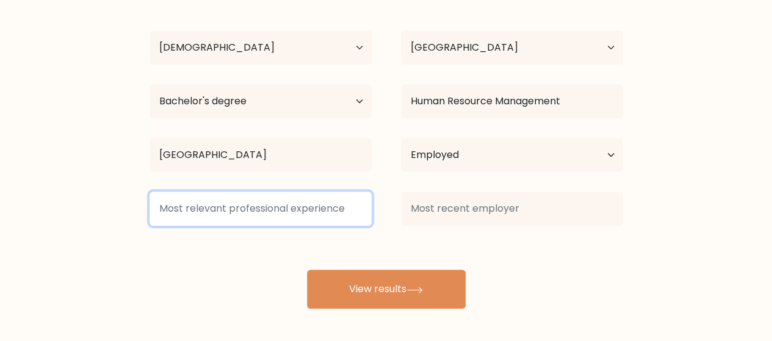
click at [268, 216] on input at bounding box center [261, 209] width 222 height 34
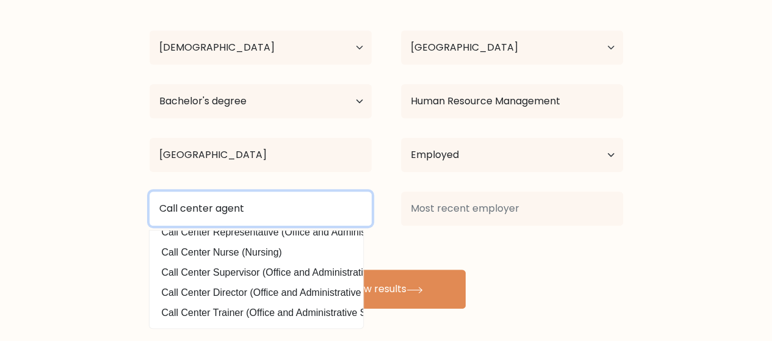
scroll to position [0, 0]
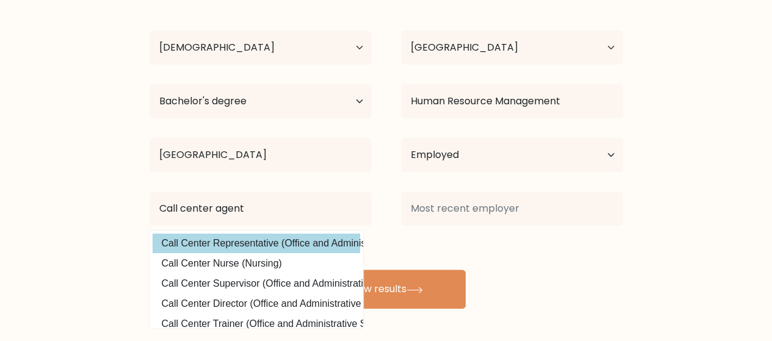
click at [296, 238] on option "Call Center Representative (Office and Administrative Support)" at bounding box center [257, 244] width 208 height 20
type input "Call Center Representative"
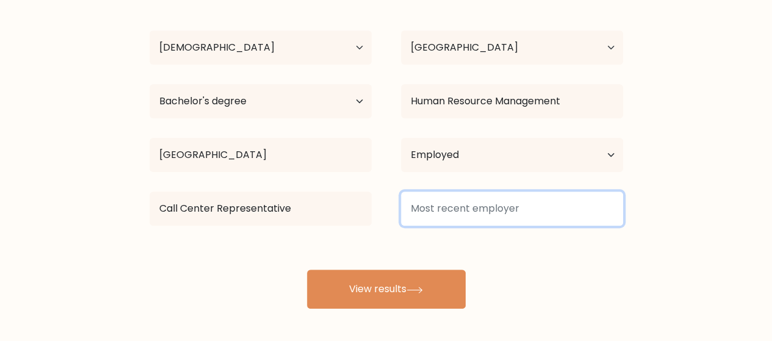
click at [455, 212] on input at bounding box center [512, 209] width 222 height 34
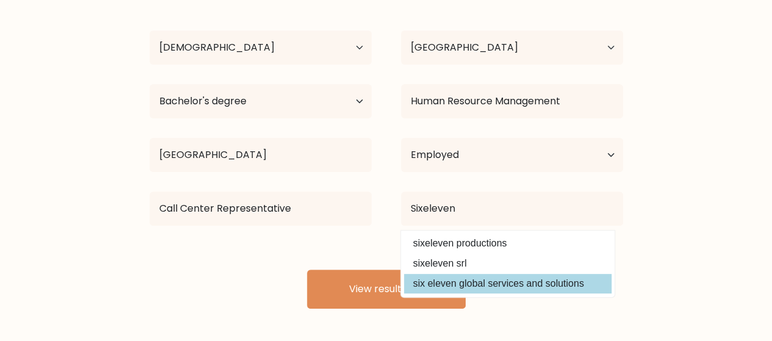
click at [454, 286] on option "six eleven global services and solutions" at bounding box center [508, 284] width 208 height 20
type input "six eleven global services and solutions"
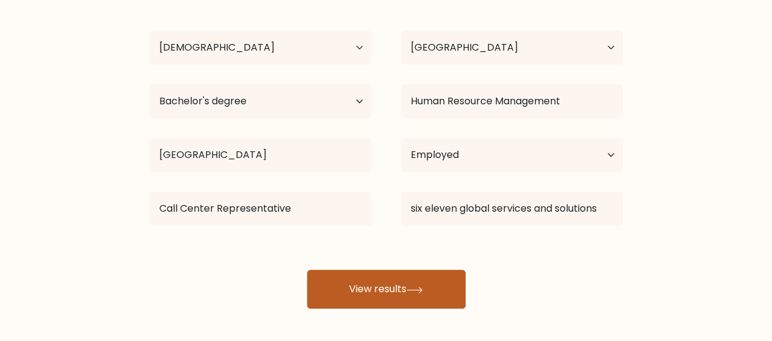
click at [418, 290] on icon at bounding box center [415, 290] width 16 height 7
